Goal: Task Accomplishment & Management: Manage account settings

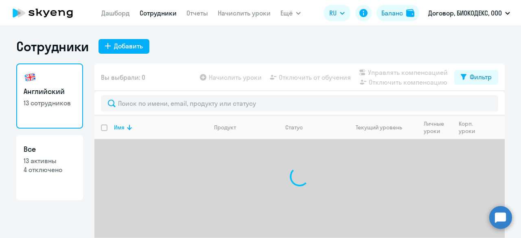
select select "30"
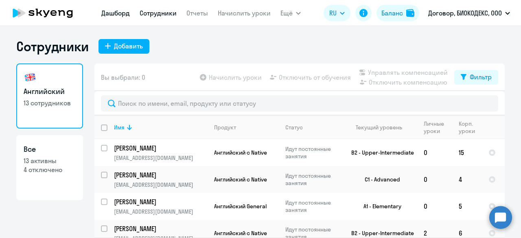
click at [123, 13] on link "Дашборд" at bounding box center [115, 13] width 28 height 8
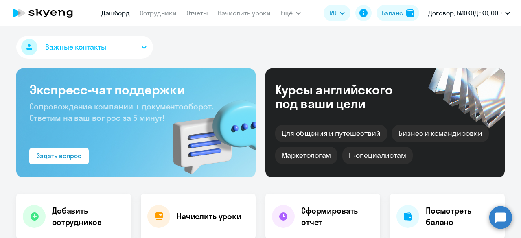
scroll to position [104, 0]
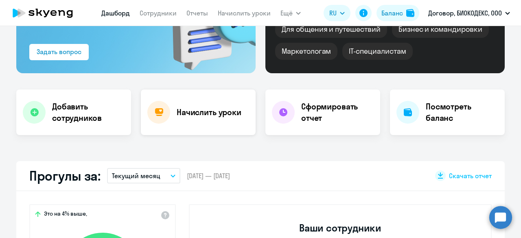
click at [211, 113] on h4 "Начислить уроки" at bounding box center [208, 112] width 65 height 11
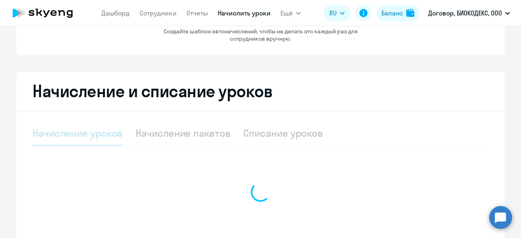
select select "10"
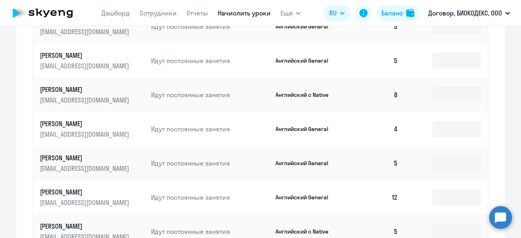
scroll to position [386, 0]
click at [442, 129] on input "text" at bounding box center [456, 128] width 49 height 16
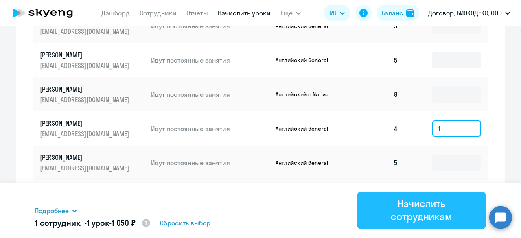
type input "1"
click at [434, 216] on div "Начислить сотрудникам" at bounding box center [421, 210] width 106 height 26
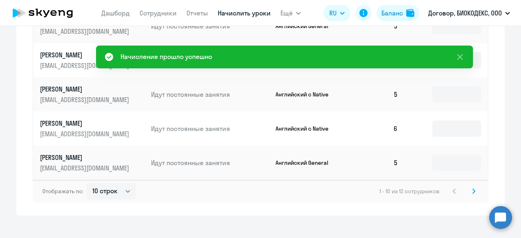
scroll to position [533, 0]
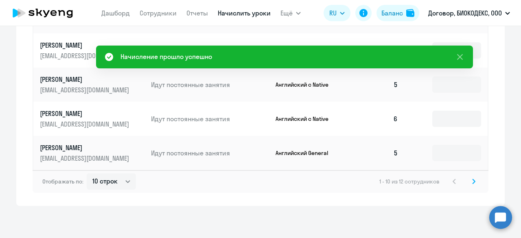
click at [472, 181] on icon at bounding box center [473, 181] width 2 height 4
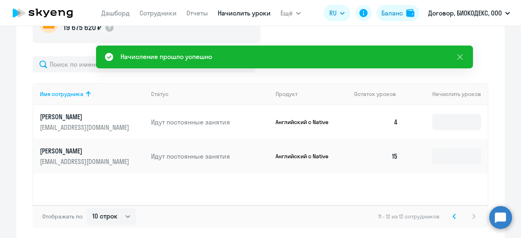
scroll to position [255, 0]
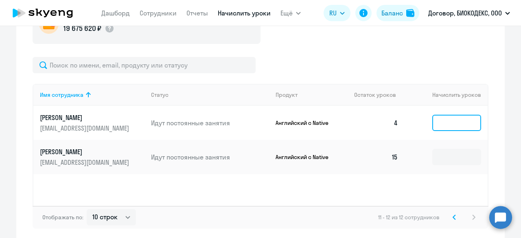
click at [442, 122] on input at bounding box center [456, 123] width 49 height 16
click at [444, 120] on input at bounding box center [456, 123] width 49 height 16
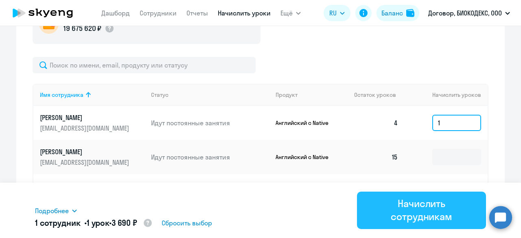
type input "1"
click at [434, 203] on div "Начислить сотрудникам" at bounding box center [421, 210] width 106 height 26
